Goal: Contribute content: Contribute content

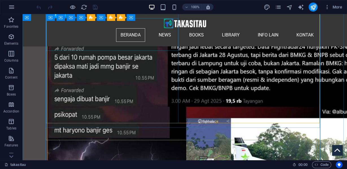
scroll to position [2644, 0]
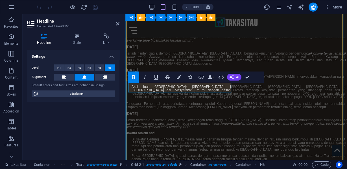
scroll to position [2260, 0]
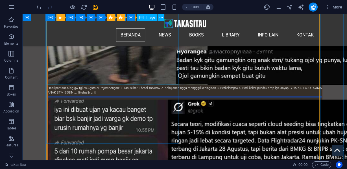
scroll to position [2505, 0]
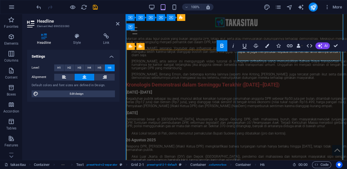
scroll to position [2161, 0]
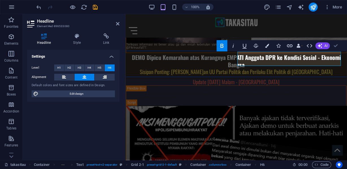
drag, startPoint x: 337, startPoint y: 46, endPoint x: 220, endPoint y: 108, distance: 132.4
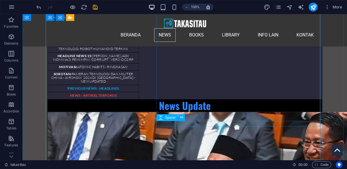
scroll to position [5938, 0]
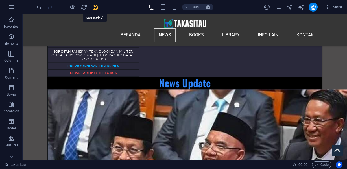
drag, startPoint x: 96, startPoint y: 6, endPoint x: 185, endPoint y: 72, distance: 111.0
click at [96, 6] on icon "save" at bounding box center [95, 7] width 6 height 6
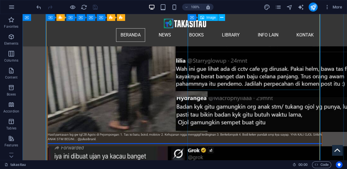
scroll to position [2504, 0]
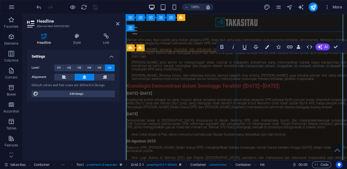
scroll to position [2160, 0]
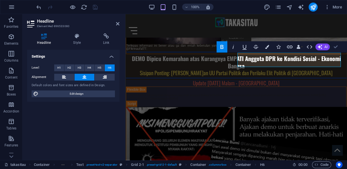
drag, startPoint x: 336, startPoint y: 49, endPoint x: 280, endPoint y: 70, distance: 59.9
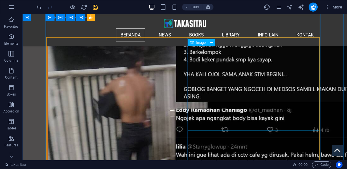
scroll to position [2531, 0]
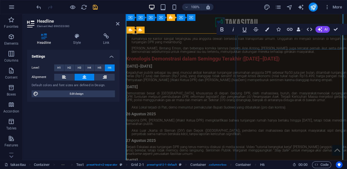
scroll to position [2177, 0]
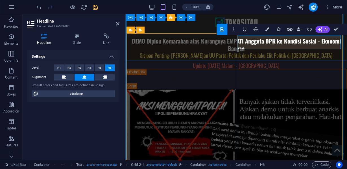
drag, startPoint x: 292, startPoint y: 41, endPoint x: 278, endPoint y: 40, distance: 14.4
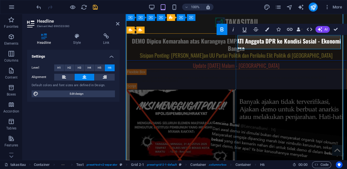
drag, startPoint x: 292, startPoint y: 41, endPoint x: 277, endPoint y: 41, distance: 15.3
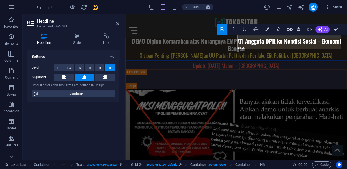
click at [221, 30] on icon "button" at bounding box center [222, 29] width 3 height 4
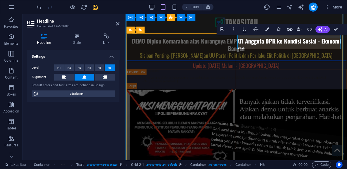
drag, startPoint x: 303, startPoint y: 46, endPoint x: 278, endPoint y: 45, distance: 24.9
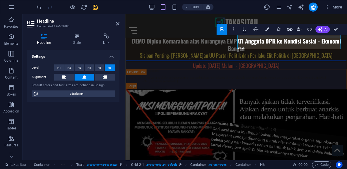
click at [223, 29] on icon "button" at bounding box center [222, 29] width 3 height 4
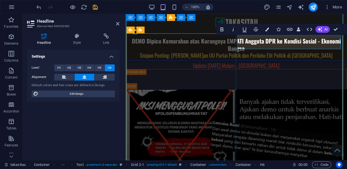
drag, startPoint x: 303, startPoint y: 47, endPoint x: 278, endPoint y: 45, distance: 25.4
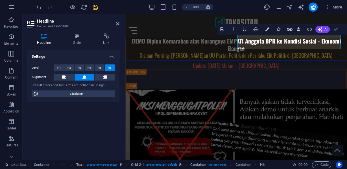
drag, startPoint x: 335, startPoint y: 30, endPoint x: 224, endPoint y: 62, distance: 115.1
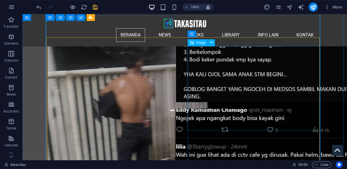
scroll to position [2531, 0]
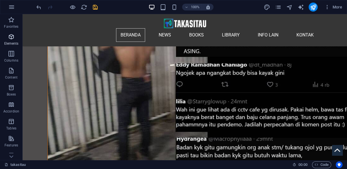
click at [11, 41] on span "Elements" at bounding box center [11, 40] width 23 height 14
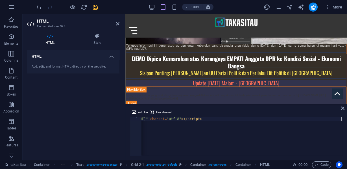
scroll to position [0, 741]
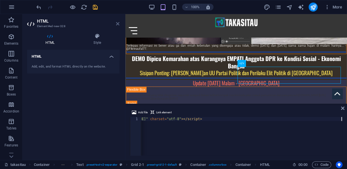
click at [116, 24] on icon at bounding box center [117, 23] width 3 height 5
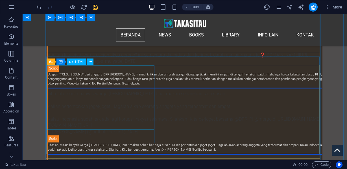
scroll to position [1871, 0]
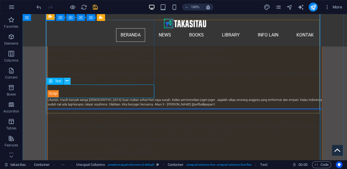
click at [67, 81] on icon at bounding box center [67, 81] width 3 height 6
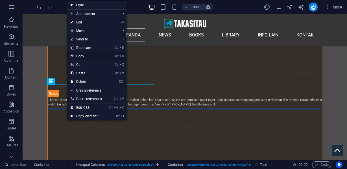
click at [81, 55] on link "Ctrl C Copy" at bounding box center [86, 56] width 38 height 8
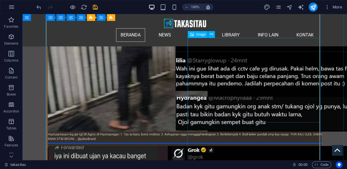
scroll to position [2527, 0]
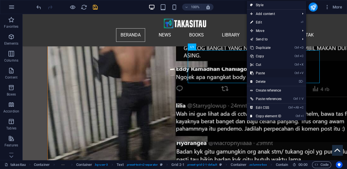
click at [260, 73] on link "Ctrl V Paste" at bounding box center [266, 73] width 38 height 8
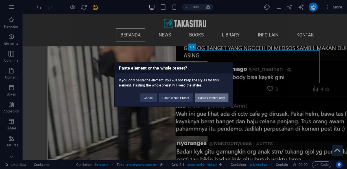
click at [224, 95] on button "Paste Element only" at bounding box center [212, 97] width 34 height 8
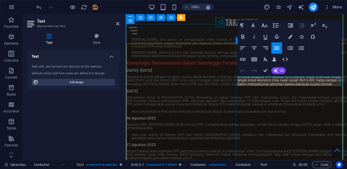
scroll to position [2167, 0]
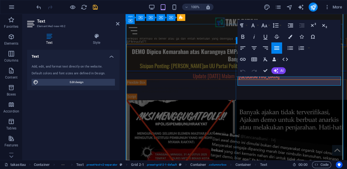
drag, startPoint x: 258, startPoint y: 87, endPoint x: 267, endPoint y: 84, distance: 9.6
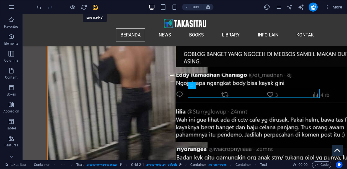
click at [96, 6] on icon "save" at bounding box center [95, 7] width 6 height 6
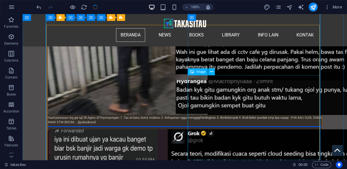
scroll to position [2521, 0]
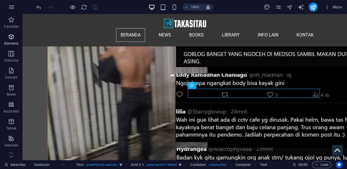
click at [12, 42] on p "Elements" at bounding box center [11, 43] width 14 height 5
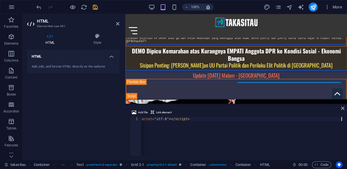
scroll to position [0, 583]
click at [117, 23] on icon at bounding box center [117, 23] width 3 height 5
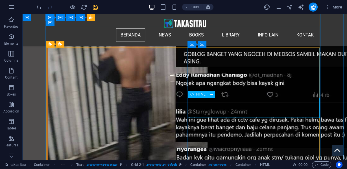
scroll to position [2475, 0]
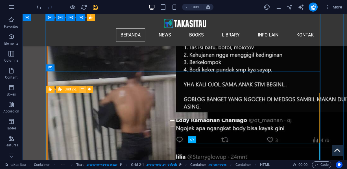
click at [82, 89] on icon at bounding box center [82, 89] width 3 height 6
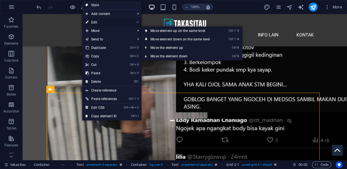
click at [100, 21] on link "⏎ Edit" at bounding box center [101, 22] width 38 height 8
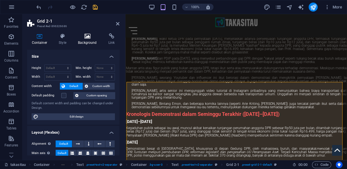
click at [83, 40] on h4 "Background" at bounding box center [88, 39] width 31 height 12
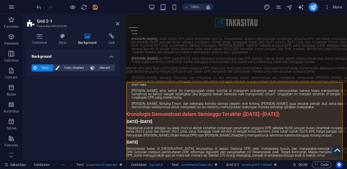
scroll to position [2129, 0]
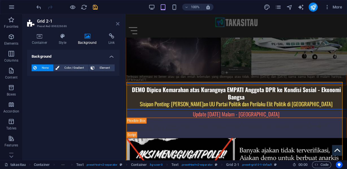
click at [118, 24] on icon at bounding box center [117, 23] width 3 height 5
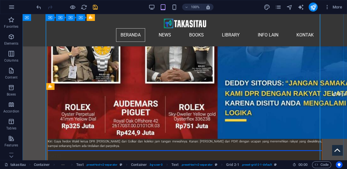
scroll to position [2475, 0]
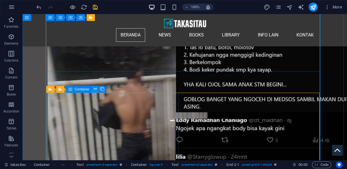
click at [94, 90] on icon at bounding box center [95, 89] width 3 height 6
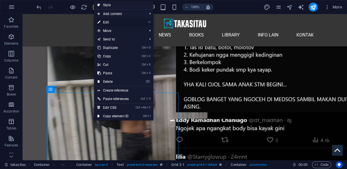
click at [109, 23] on link "⏎ Edit" at bounding box center [113, 22] width 38 height 8
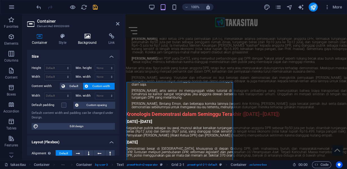
click at [87, 38] on icon at bounding box center [87, 36] width 28 height 6
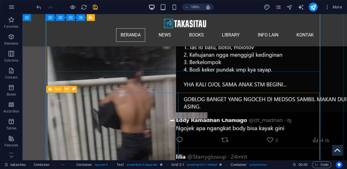
click at [67, 89] on icon at bounding box center [66, 89] width 3 height 6
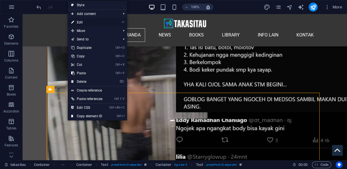
click at [88, 21] on link "⏎ Edit" at bounding box center [87, 22] width 38 height 8
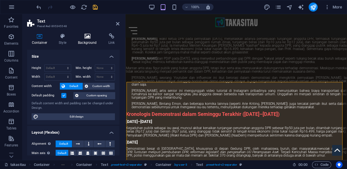
click at [87, 38] on icon at bounding box center [87, 36] width 28 height 6
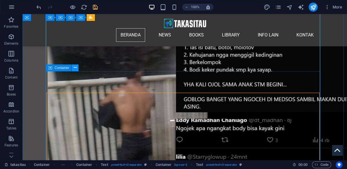
click at [75, 69] on icon at bounding box center [75, 68] width 3 height 6
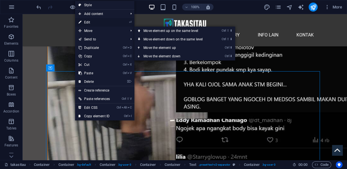
click at [90, 20] on link "⏎ Edit" at bounding box center [94, 22] width 38 height 8
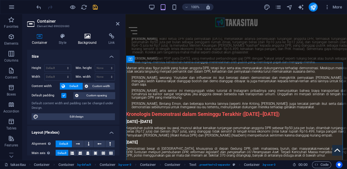
click at [88, 40] on h4 "Background" at bounding box center [88, 39] width 31 height 12
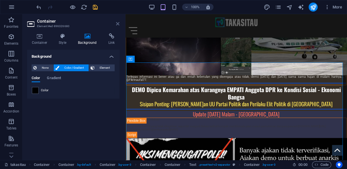
drag, startPoint x: 118, startPoint y: 22, endPoint x: 100, endPoint y: 38, distance: 23.6
click at [118, 22] on icon at bounding box center [117, 23] width 3 height 5
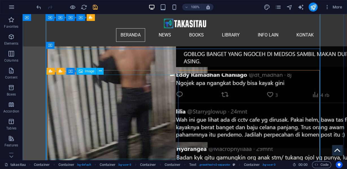
scroll to position [2498, 0]
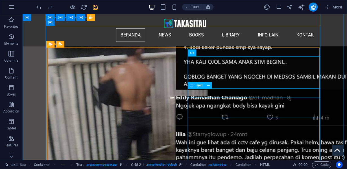
scroll to position [2521, 0]
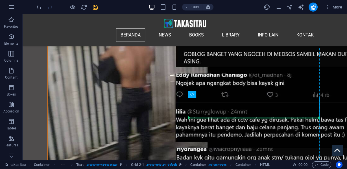
drag, startPoint x: 222, startPoint y: 109, endPoint x: 205, endPoint y: 122, distance: 21.5
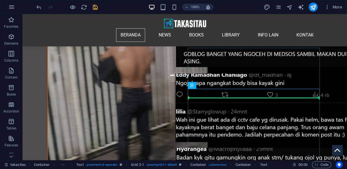
drag, startPoint x: 216, startPoint y: 100, endPoint x: 196, endPoint y: 99, distance: 20.4
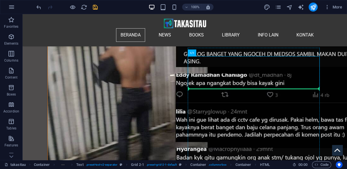
drag, startPoint x: 230, startPoint y: 67, endPoint x: 212, endPoint y: 90, distance: 29.3
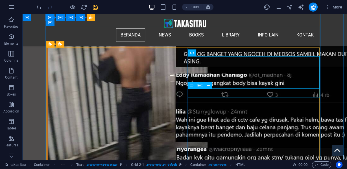
click at [209, 86] on icon at bounding box center [208, 85] width 3 height 6
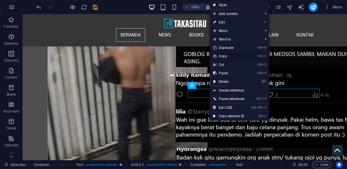
click at [223, 56] on link "Ctrl C Copy" at bounding box center [229, 56] width 38 height 8
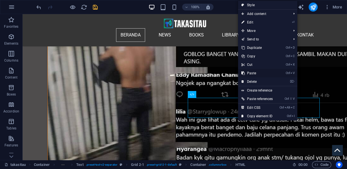
click at [250, 73] on link "Ctrl V Paste" at bounding box center [257, 73] width 38 height 8
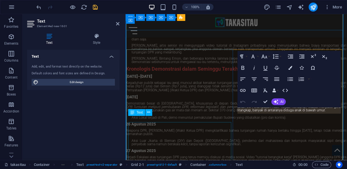
scroll to position [2156, 0]
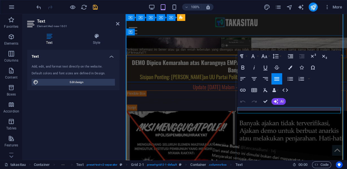
drag, startPoint x: 306, startPoint y: 110, endPoint x: 240, endPoint y: 108, distance: 66.1
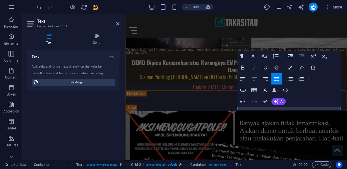
click at [256, 77] on icon "button" at bounding box center [254, 78] width 5 height 3
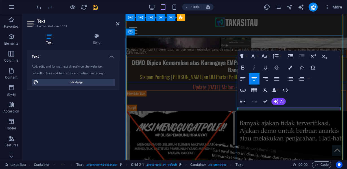
drag, startPoint x: 277, startPoint y: 108, endPoint x: 255, endPoint y: 108, distance: 21.8
copy span "Laporan netizen:"
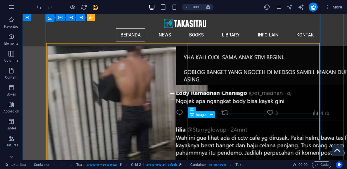
scroll to position [2525, 0]
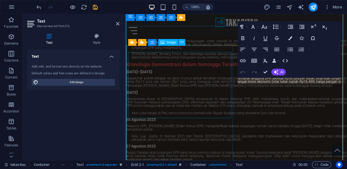
scroll to position [2166, 0]
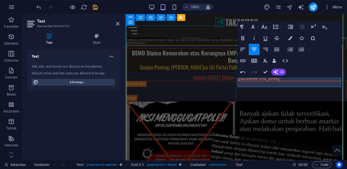
drag, startPoint x: 309, startPoint y: 85, endPoint x: 276, endPoint y: 77, distance: 33.9
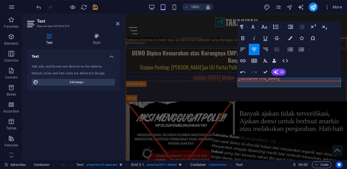
click at [277, 49] on icon "button" at bounding box center [276, 49] width 7 height 7
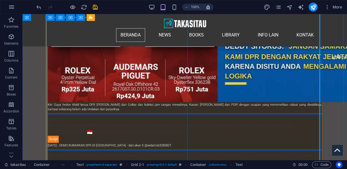
scroll to position [2523, 0]
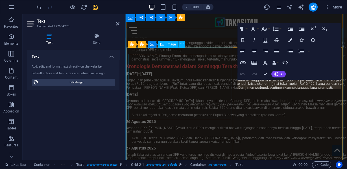
scroll to position [2164, 0]
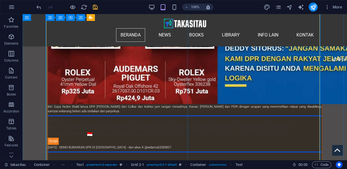
scroll to position [2521, 0]
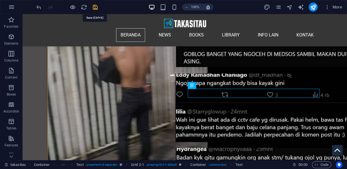
click at [93, 8] on icon "save" at bounding box center [95, 7] width 6 height 6
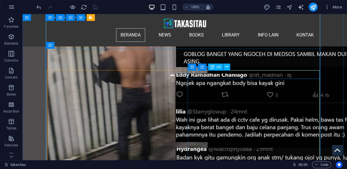
scroll to position [2475, 0]
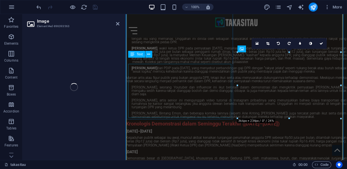
scroll to position [2250, 0]
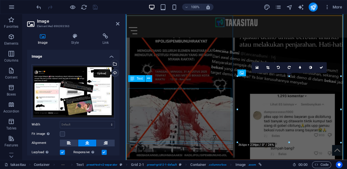
click at [113, 73] on div "Upload" at bounding box center [114, 73] width 8 height 8
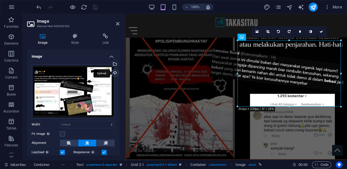
scroll to position [2226, 0]
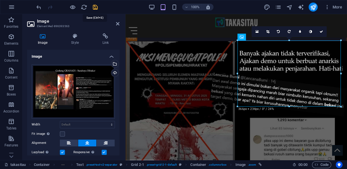
click at [94, 6] on icon "save" at bounding box center [95, 7] width 6 height 6
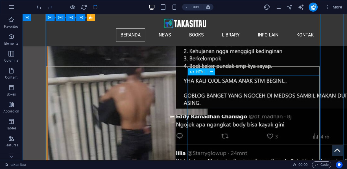
scroll to position [2502, 0]
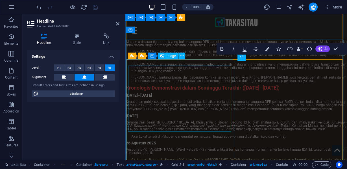
scroll to position [2158, 0]
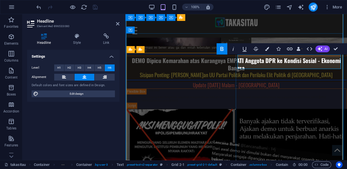
drag, startPoint x: 284, startPoint y: 56, endPoint x: 382, endPoint y: 68, distance: 98.8
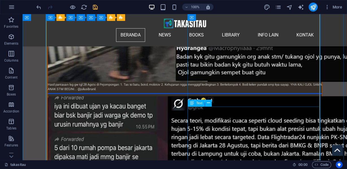
scroll to position [2666, 0]
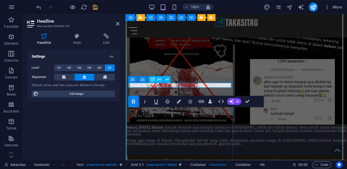
scroll to position [2260, 0]
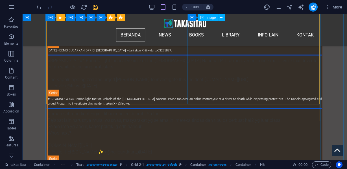
scroll to position [2640, 0]
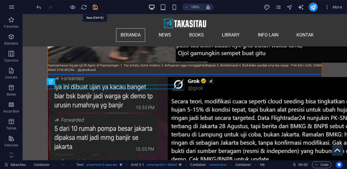
drag, startPoint x: 97, startPoint y: 6, endPoint x: 93, endPoint y: 13, distance: 7.2
click at [97, 6] on icon "save" at bounding box center [95, 7] width 6 height 6
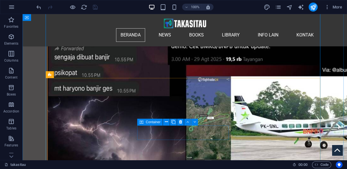
scroll to position [2799, 0]
